Goal: Transaction & Acquisition: Book appointment/travel/reservation

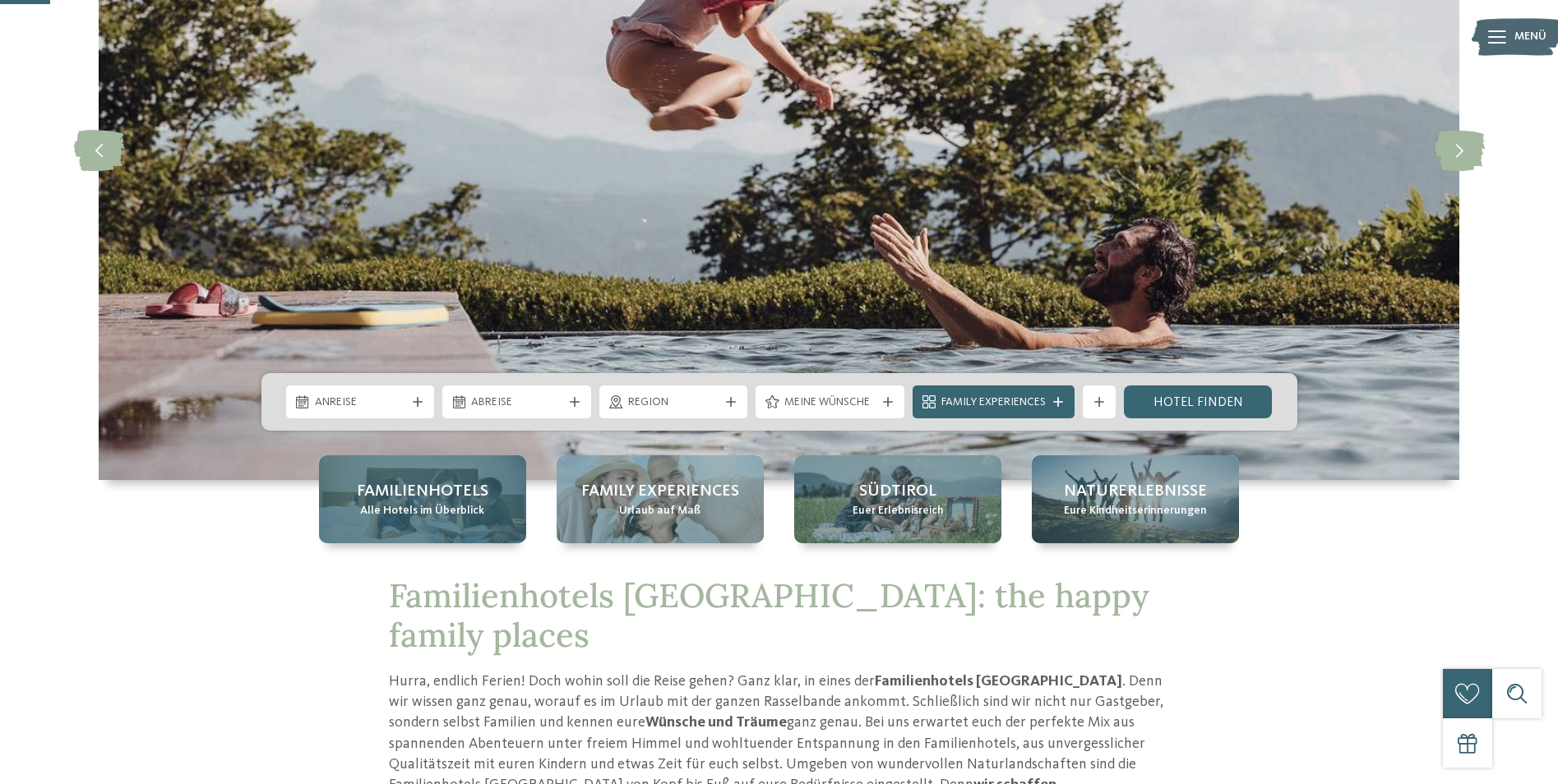
scroll to position [246, 0]
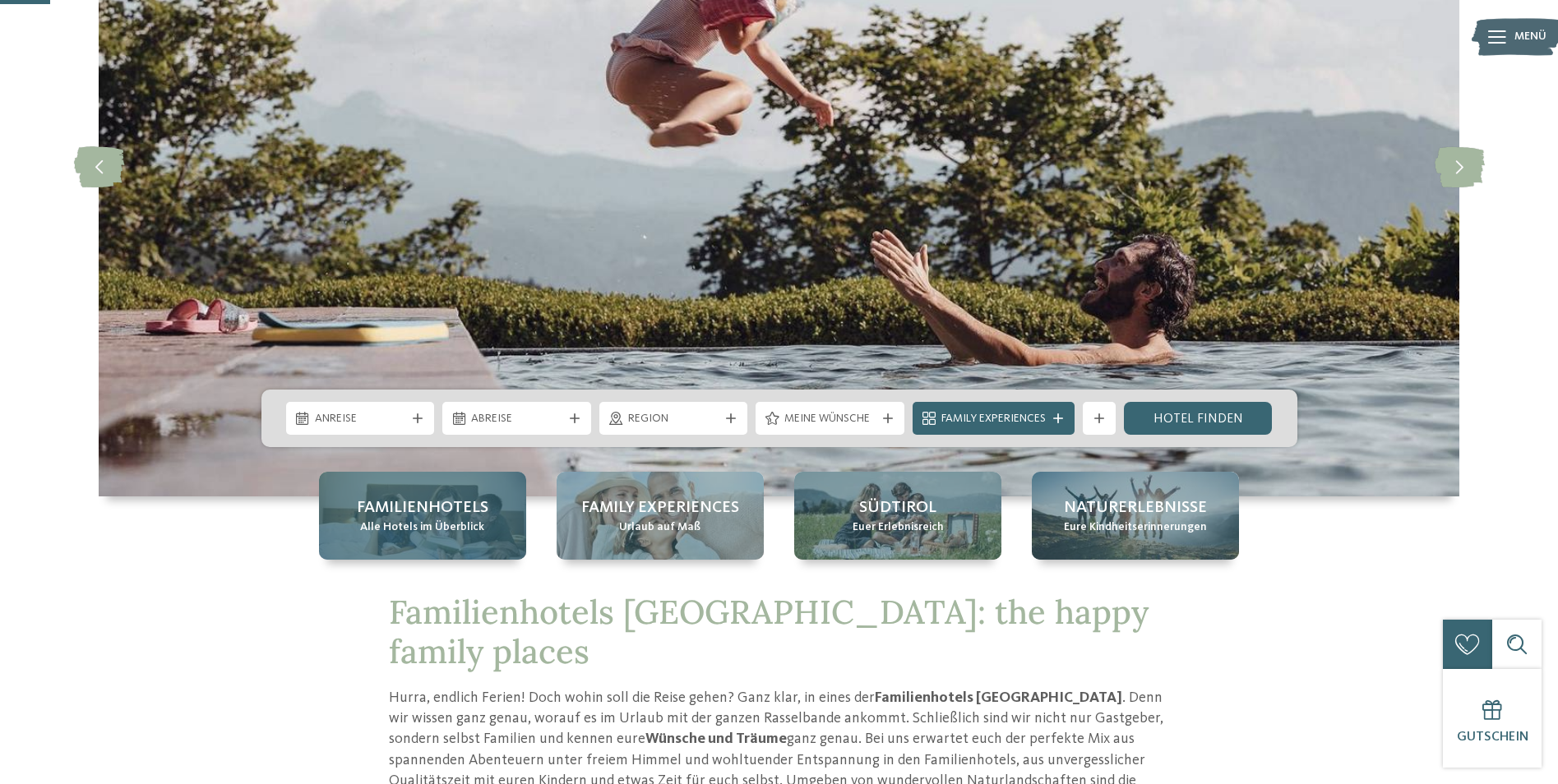
click at [437, 505] on span "Familienhotels" at bounding box center [423, 507] width 131 height 23
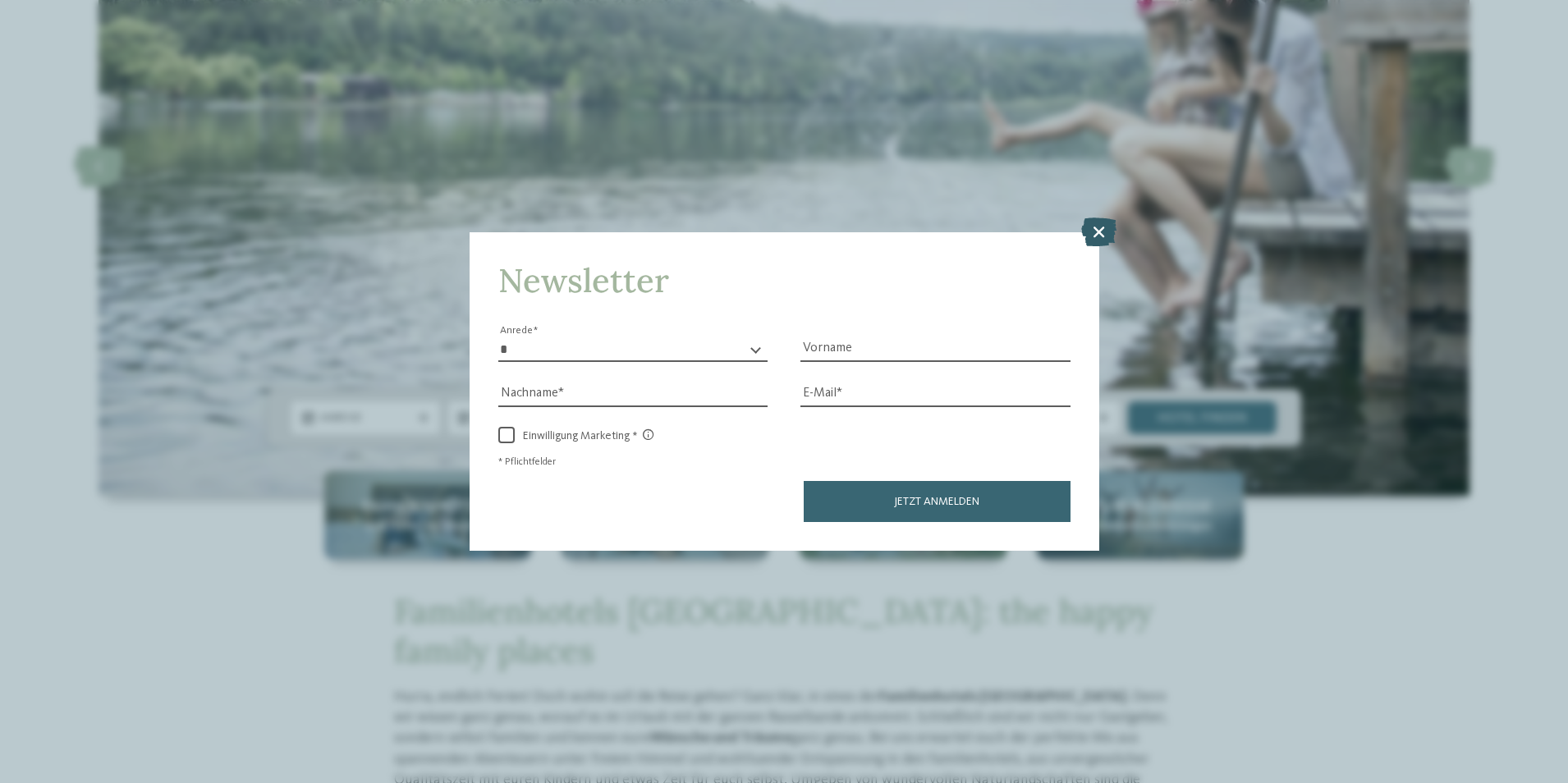
click at [1097, 232] on icon at bounding box center [1098, 230] width 35 height 28
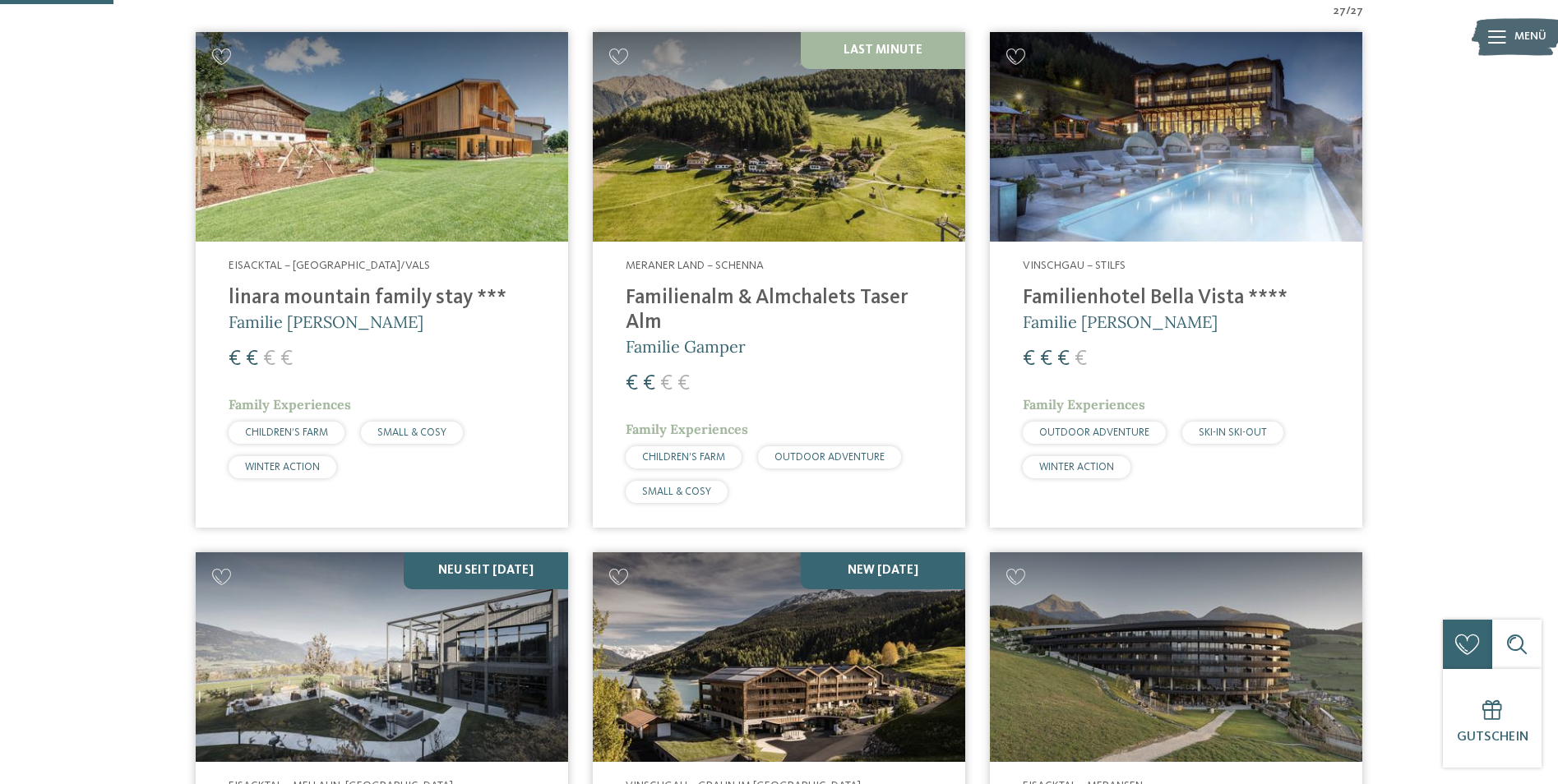
scroll to position [328, 0]
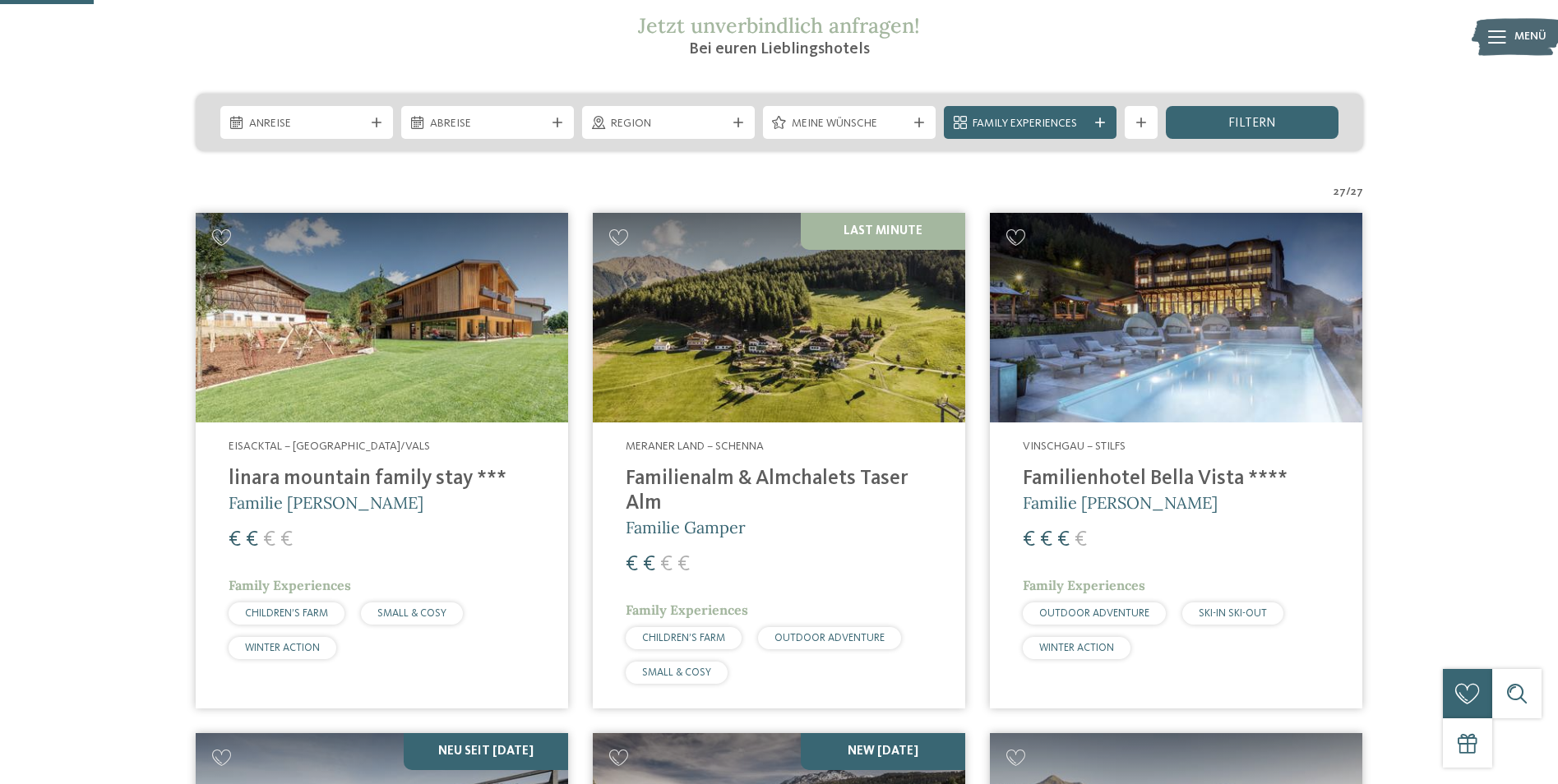
click at [443, 337] on img at bounding box center [381, 317] width 373 height 209
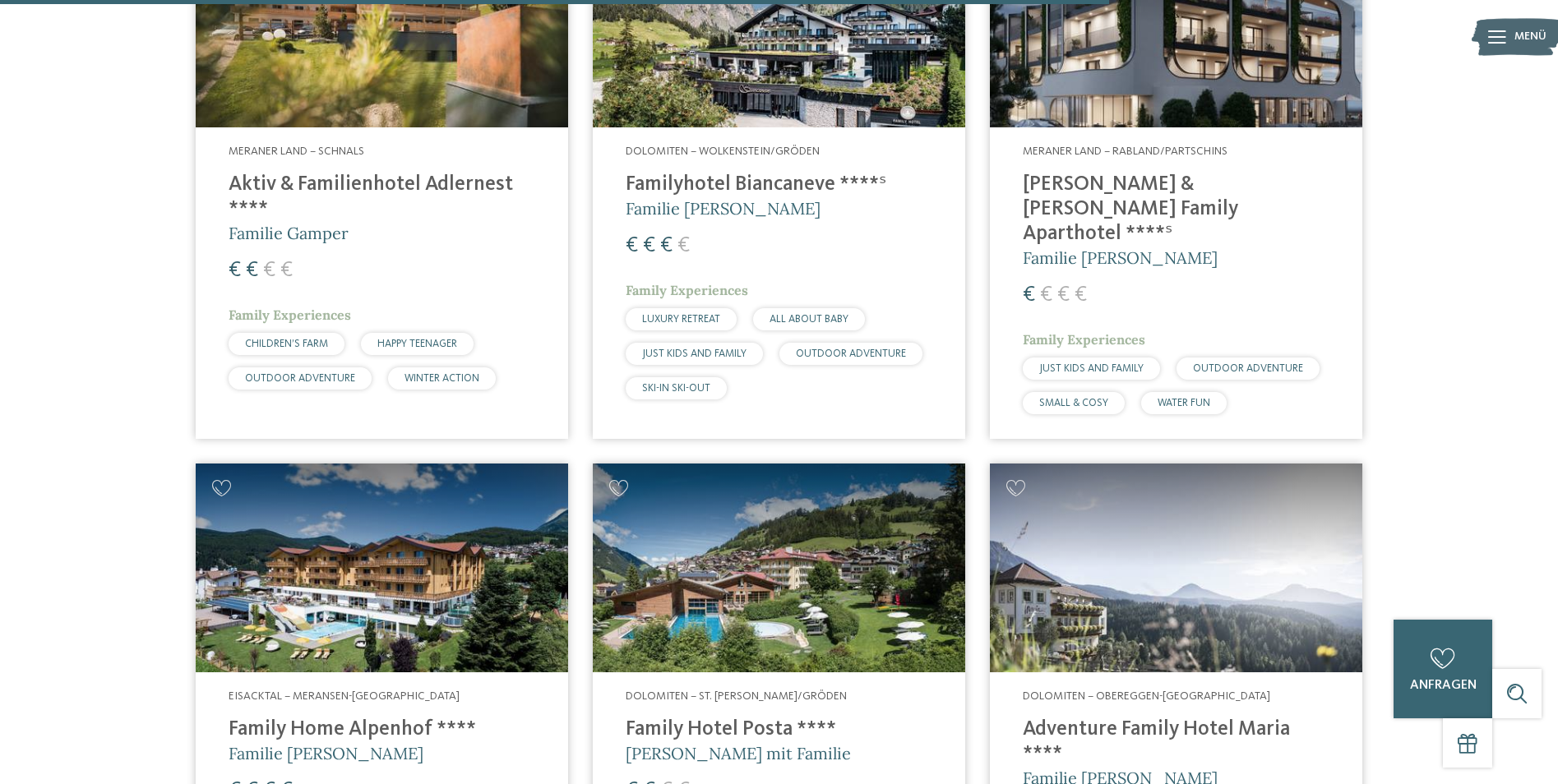
scroll to position [3944, 0]
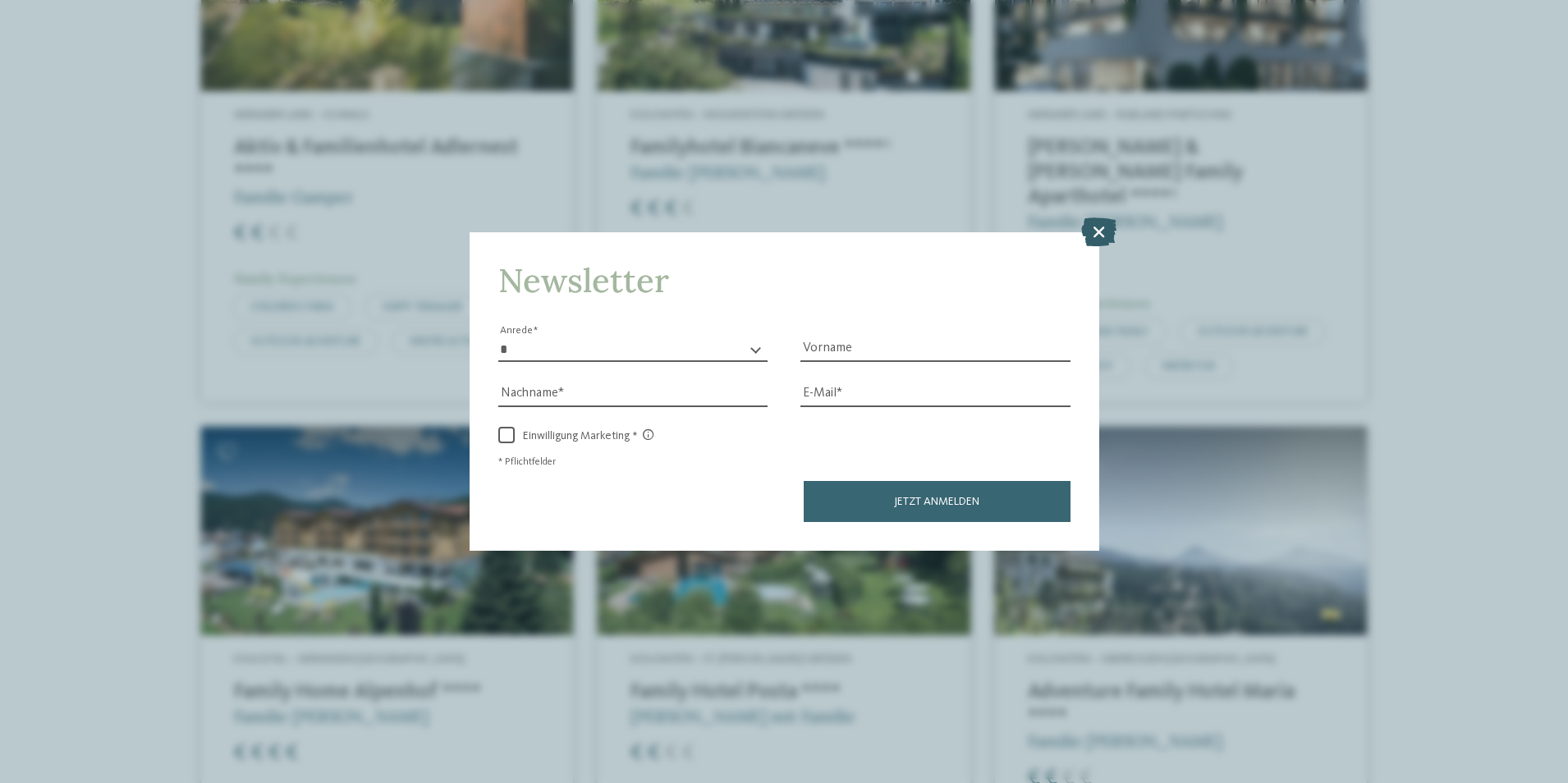
click at [1094, 230] on icon at bounding box center [1098, 230] width 35 height 28
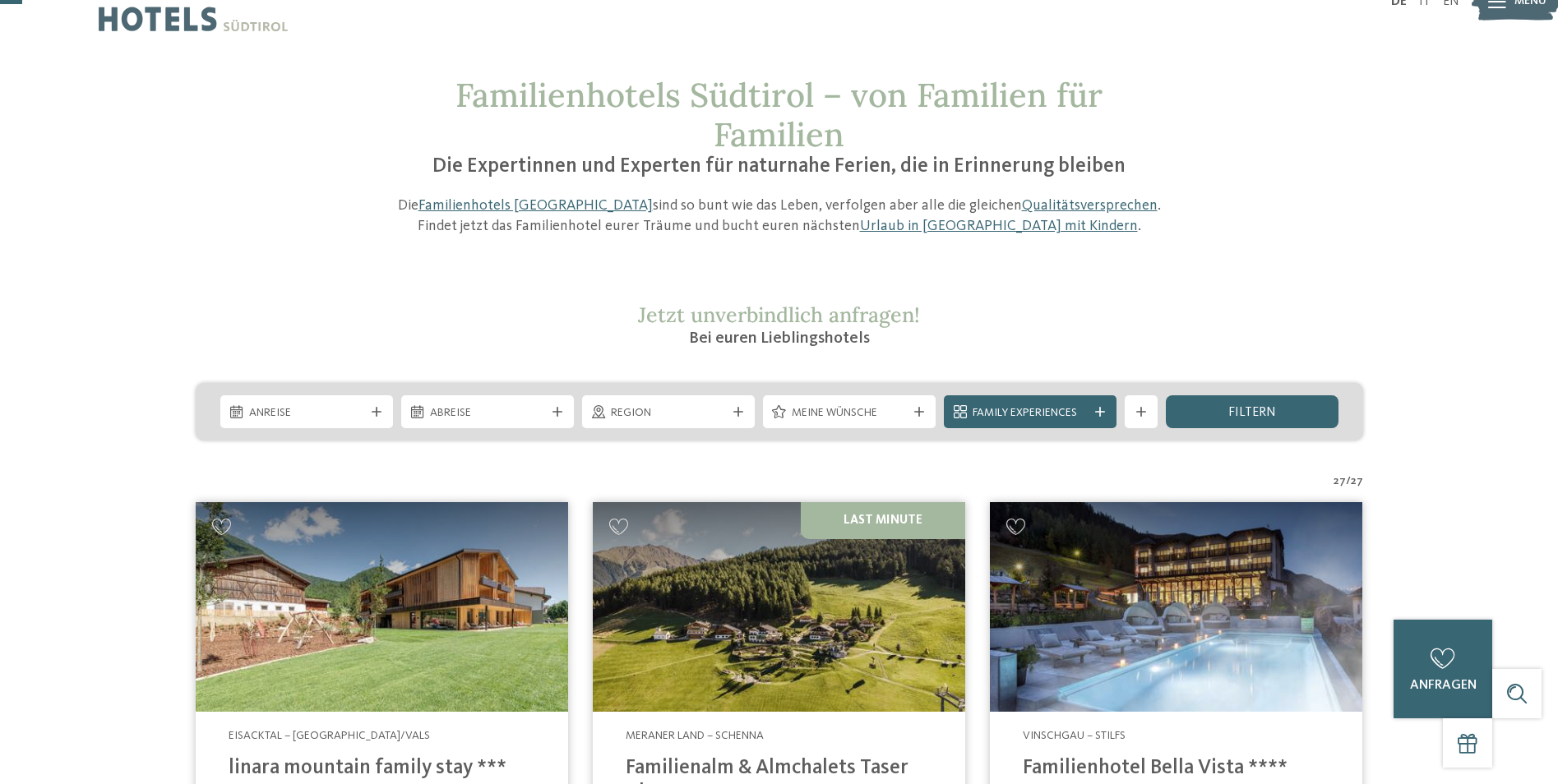
scroll to position [0, 0]
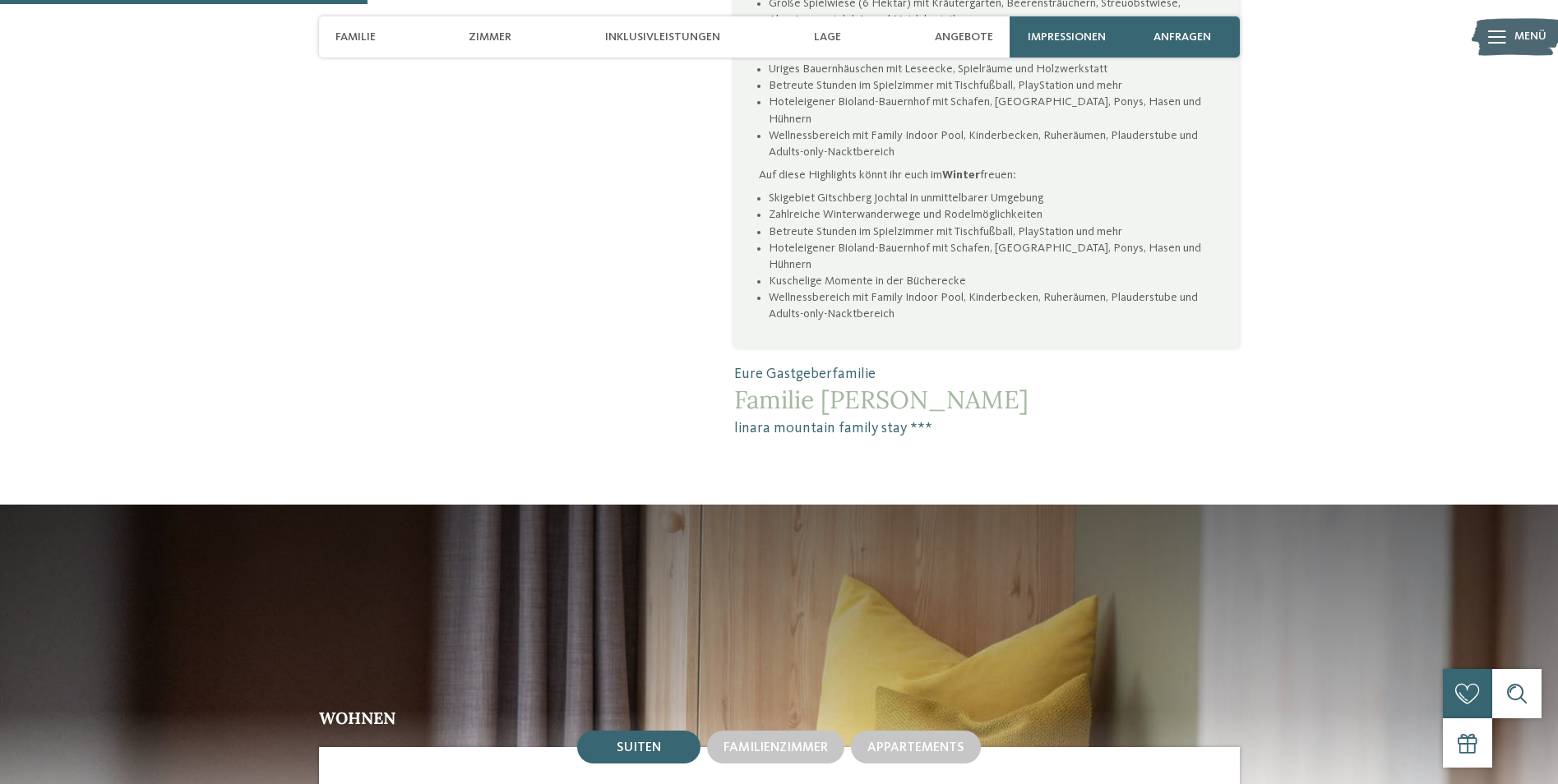
scroll to position [1233, 0]
